Goal: Task Accomplishment & Management: Complete application form

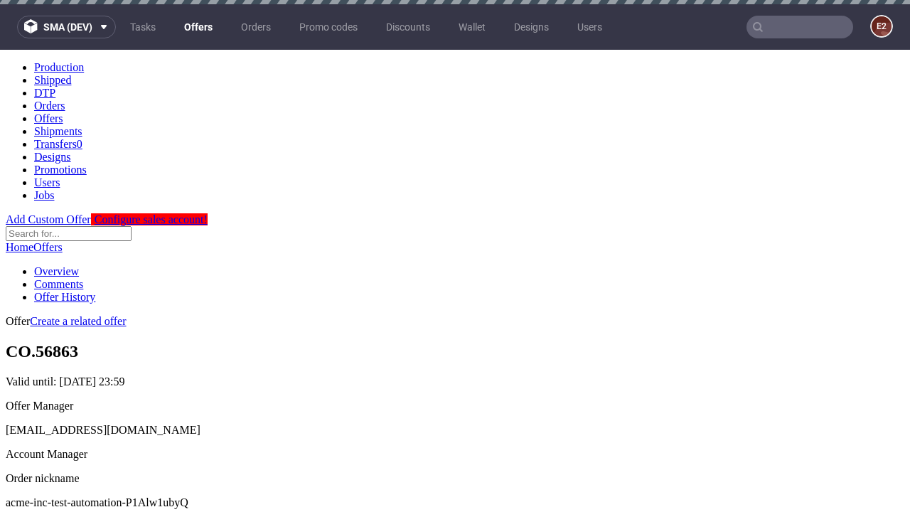
scroll to position [4, 0]
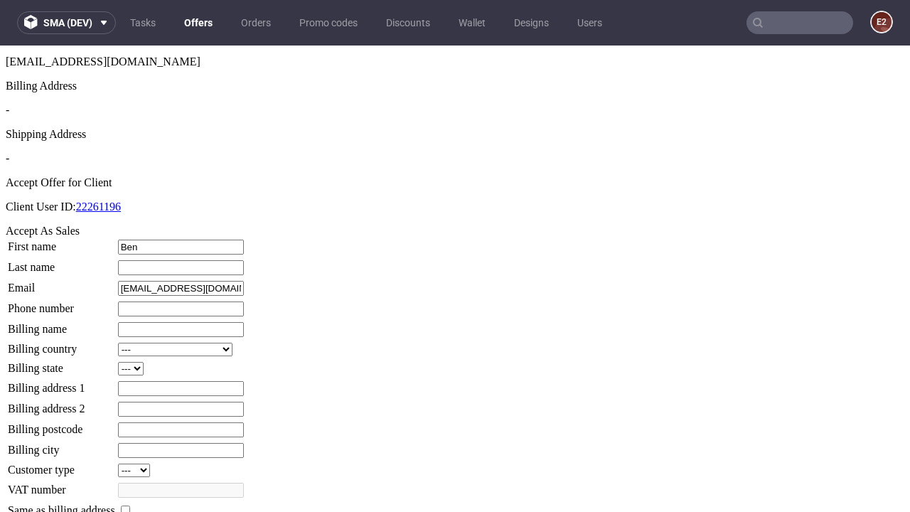
type input "Ben"
type input "Kuhn"
type input "1509813888"
type input "Rafael.Hayes"
select select "13"
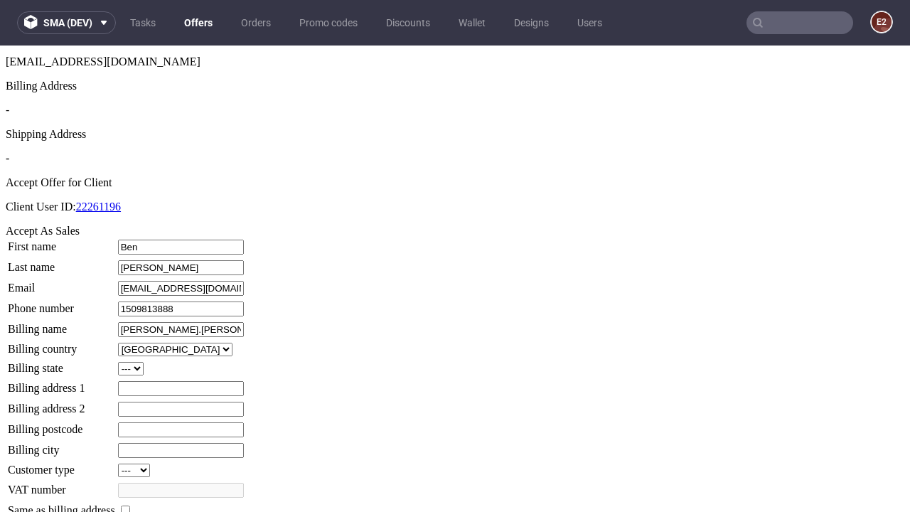
type input "Rafael.Hayes"
type input "399 Gabe Gardens"
select select "132"
type input "399 Gabe Gardens"
type input "PT90 6IJ"
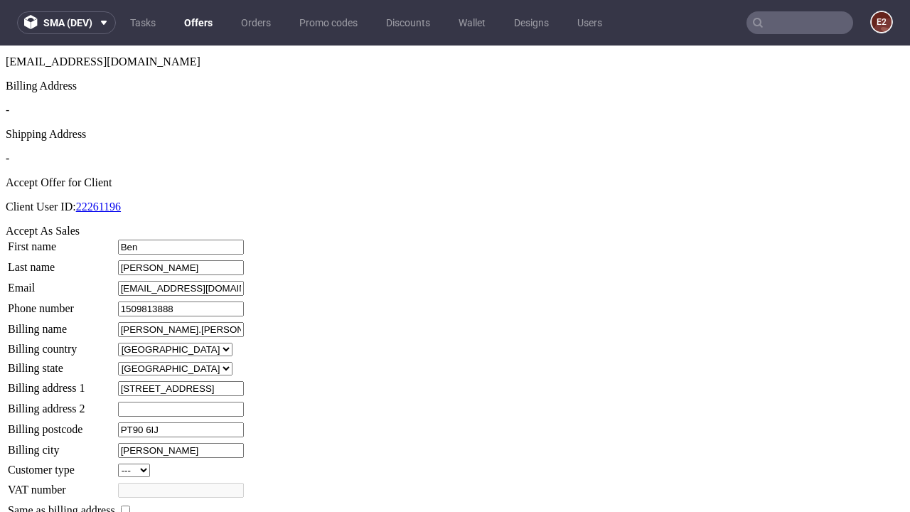
type input "Murray-le-Sporer"
click at [130, 505] on input "checkbox" at bounding box center [125, 509] width 9 height 9
checkbox input "true"
type input "Rafael.Hayes"
select select "13"
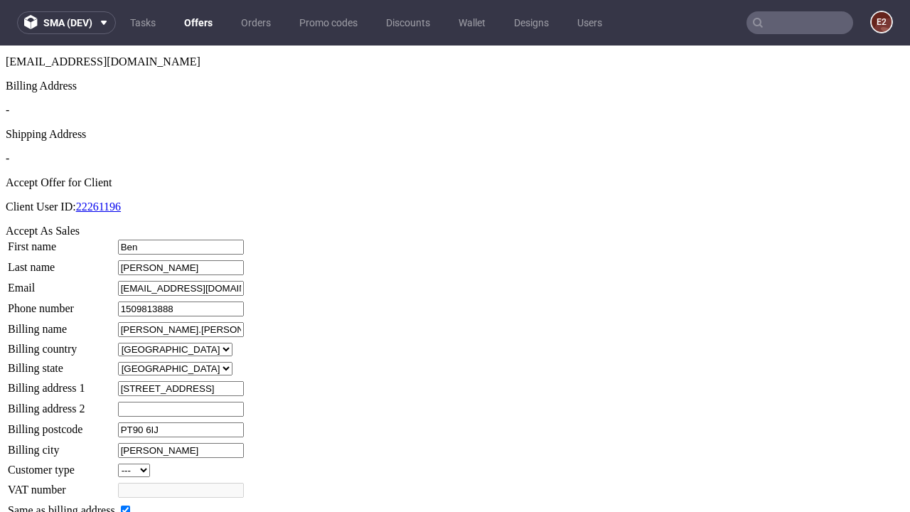
type input "399 Gabe Gardens"
type input "PT90 6IJ"
type input "Murray-le-Sporer"
select select "132"
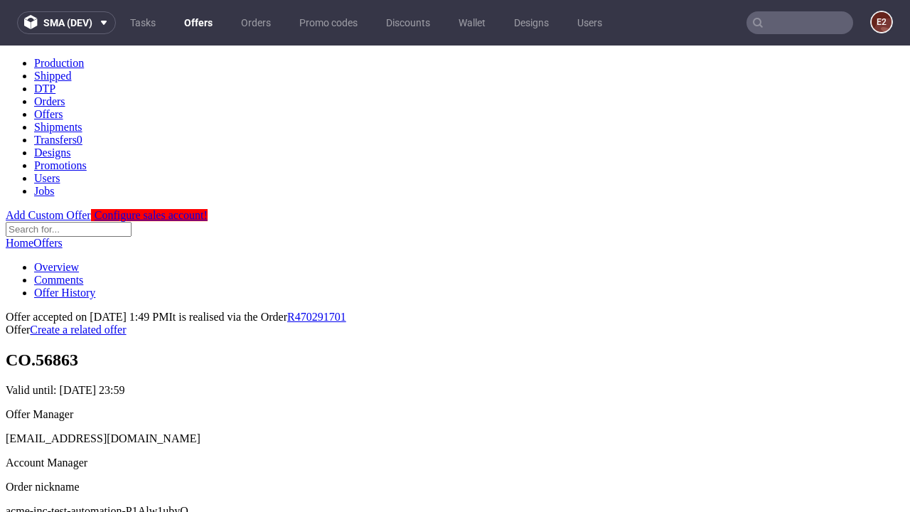
scroll to position [0, 0]
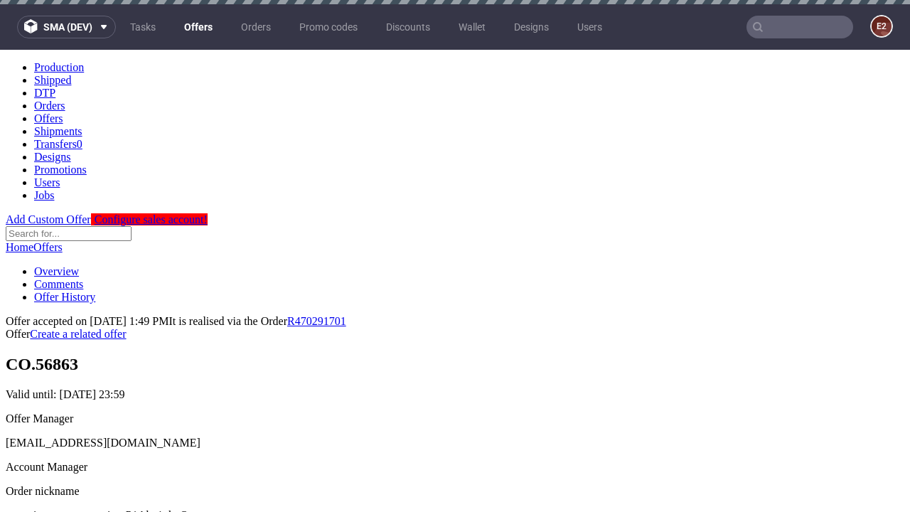
type input "[DATE]"
select select "12214305"
type input "In progress..."
